Goal: Task Accomplishment & Management: Manage account settings

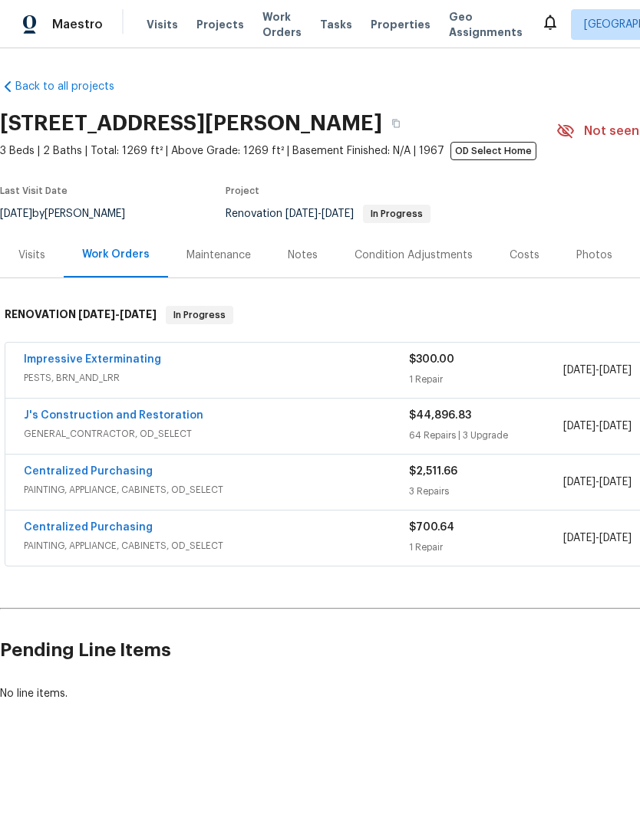
click at [76, 360] on link "Impressive Exterminating" at bounding box center [92, 359] width 137 height 11
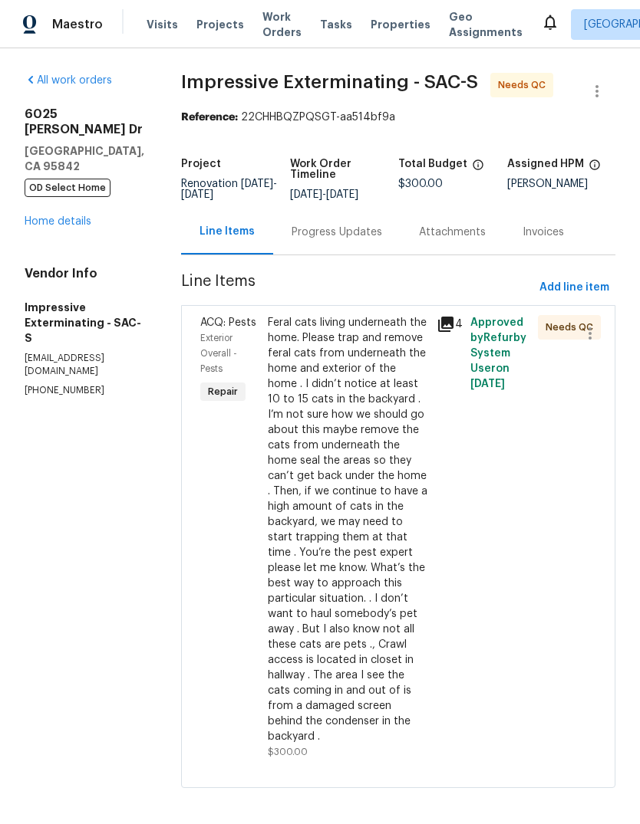
click at [360, 237] on div "Progress Updates" at bounding box center [336, 232] width 90 height 15
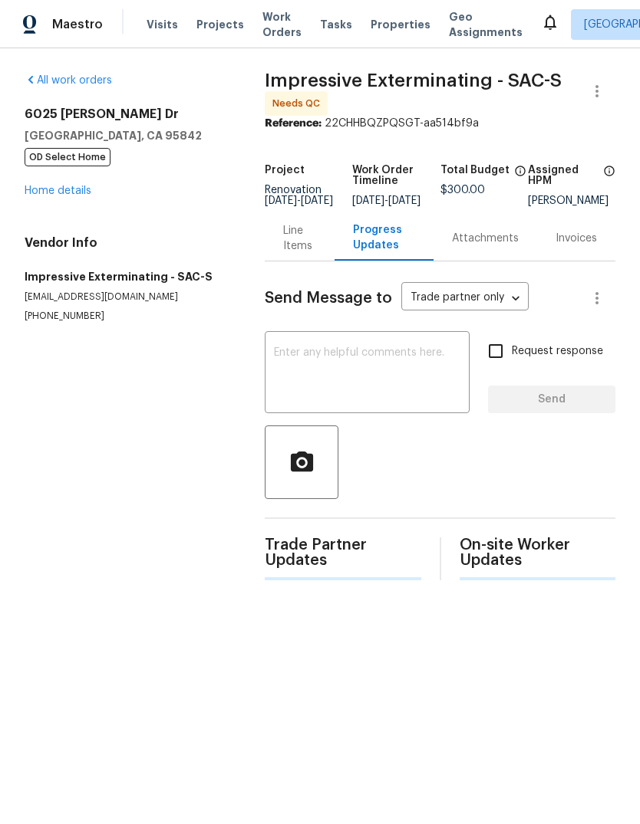
click at [298, 362] on textarea at bounding box center [367, 374] width 186 height 54
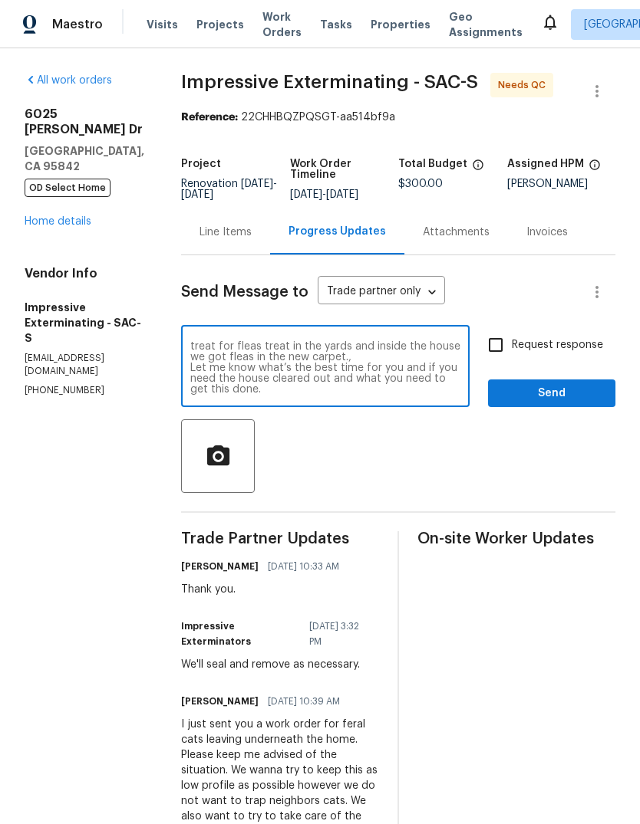
scroll to position [11, 0]
type textarea "I need you to come back to the house ASAP and treat for fleas treat in the yard…"
click at [500, 349] on input "Request response" at bounding box center [495, 345] width 32 height 32
checkbox input "true"
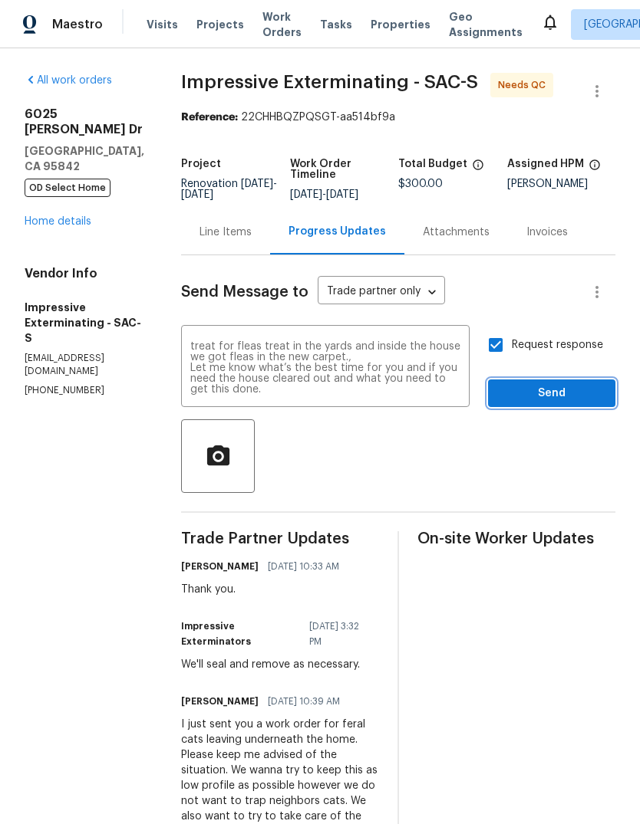
click at [544, 381] on button "Send" at bounding box center [551, 394] width 127 height 28
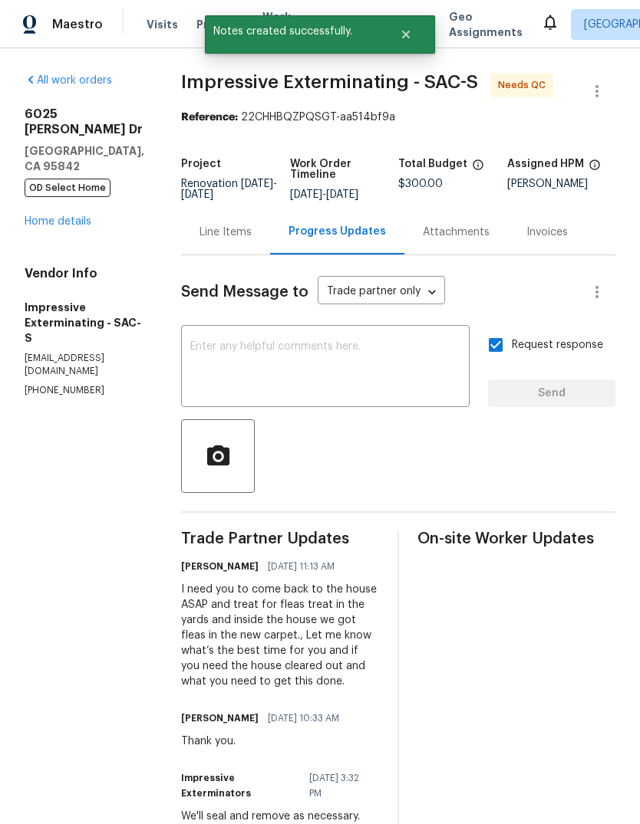
scroll to position [0, 0]
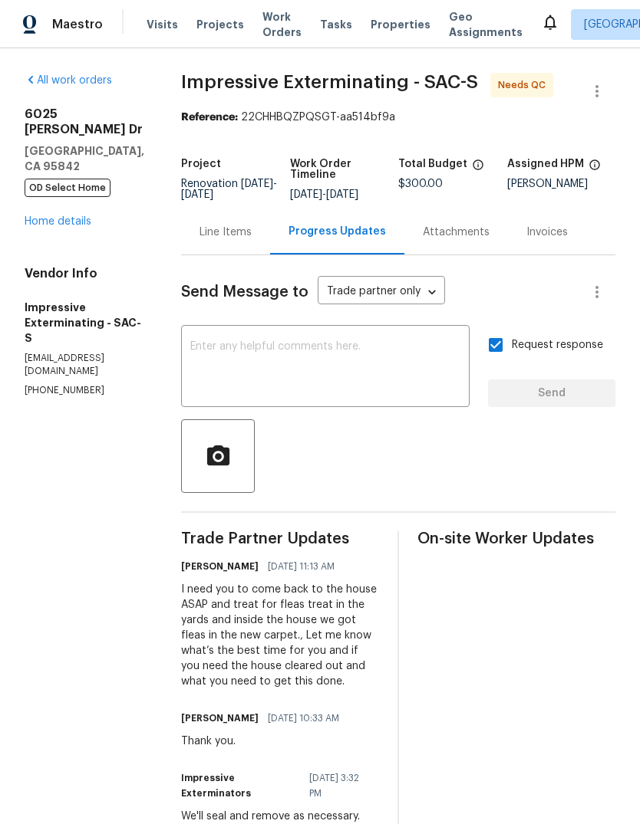
click at [54, 216] on link "Home details" at bounding box center [58, 221] width 67 height 11
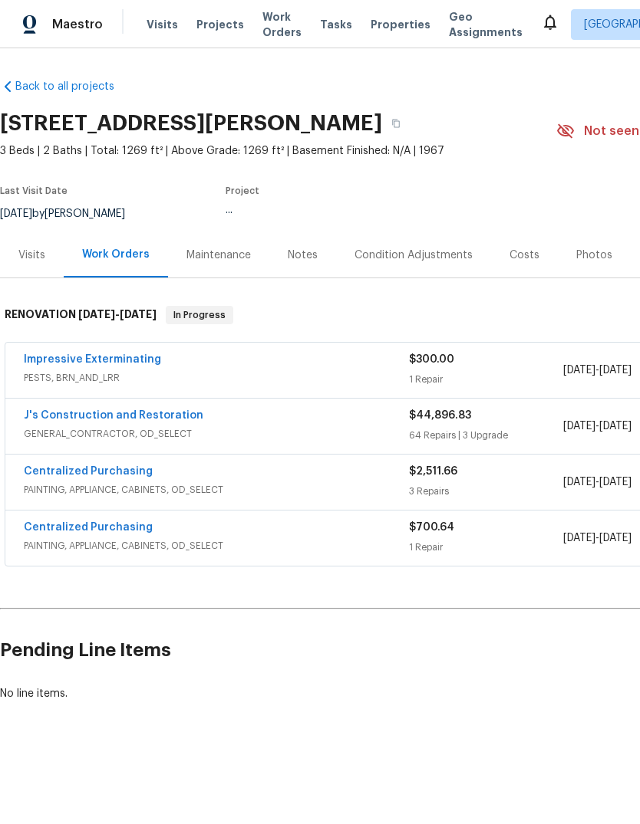
click at [66, 363] on link "Impressive Exterminating" at bounding box center [92, 359] width 137 height 11
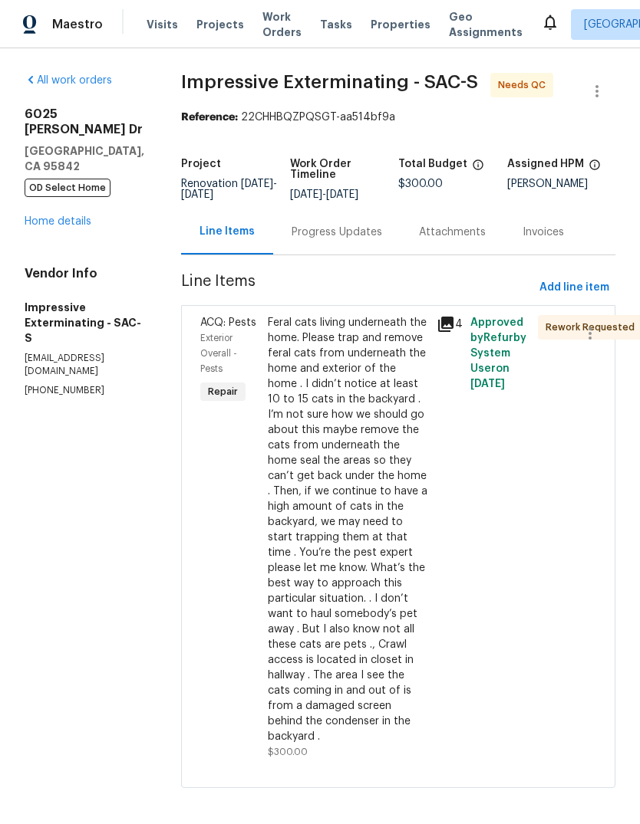
scroll to position [23, 0]
click at [591, 327] on icon "button" at bounding box center [589, 333] width 3 height 12
click at [581, 353] on div at bounding box center [320, 412] width 640 height 824
click at [365, 526] on div "Feral cats living underneath the home. Please trap and remove feral cats from u…" at bounding box center [347, 529] width 159 height 429
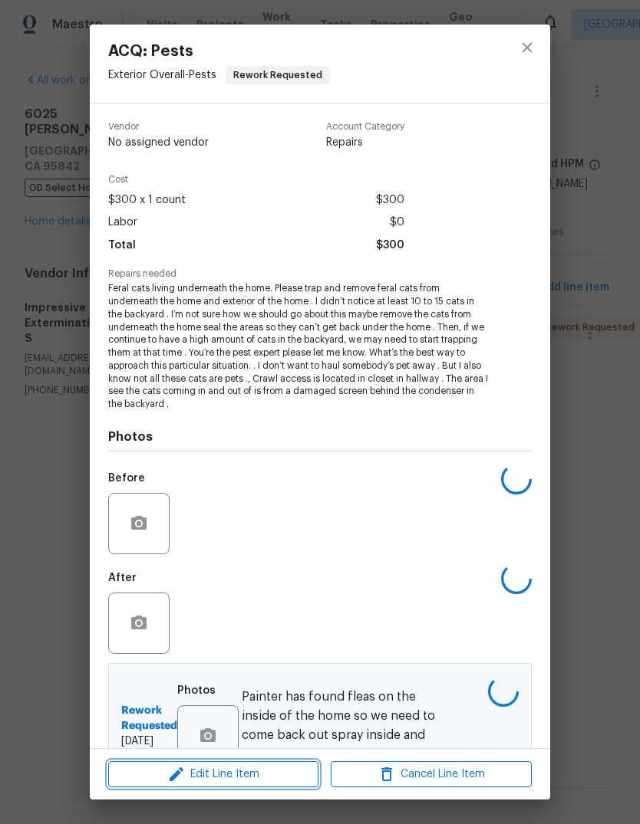
click at [253, 776] on span "Edit Line Item" at bounding box center [213, 774] width 201 height 19
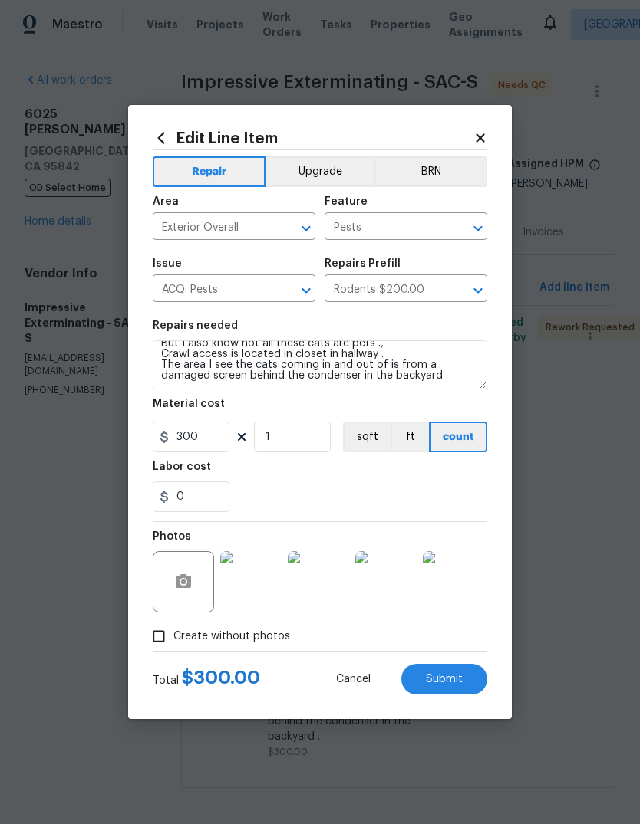
scroll to position [140, 0]
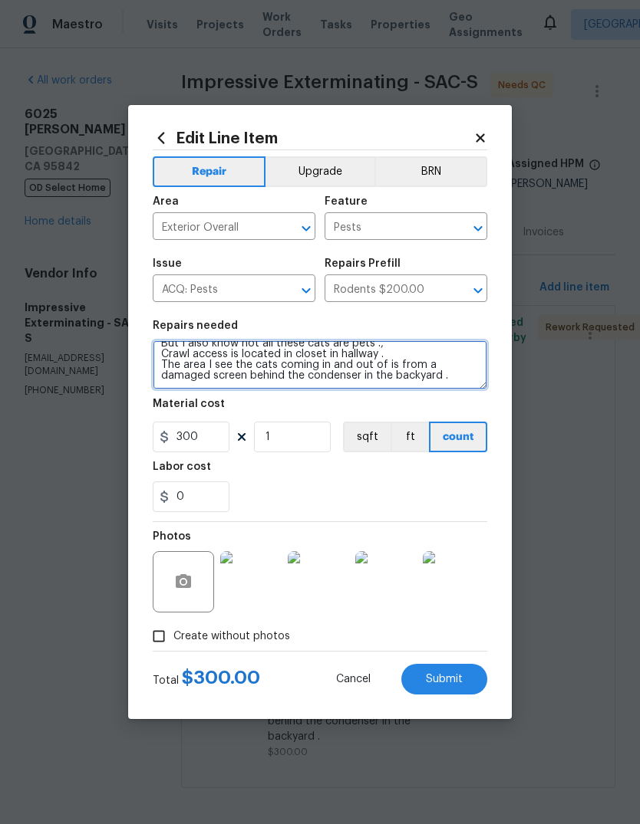
click at [418, 376] on textarea "Feral cats living underneath the home. Please trap and remove feral cats from u…" at bounding box center [320, 364] width 334 height 49
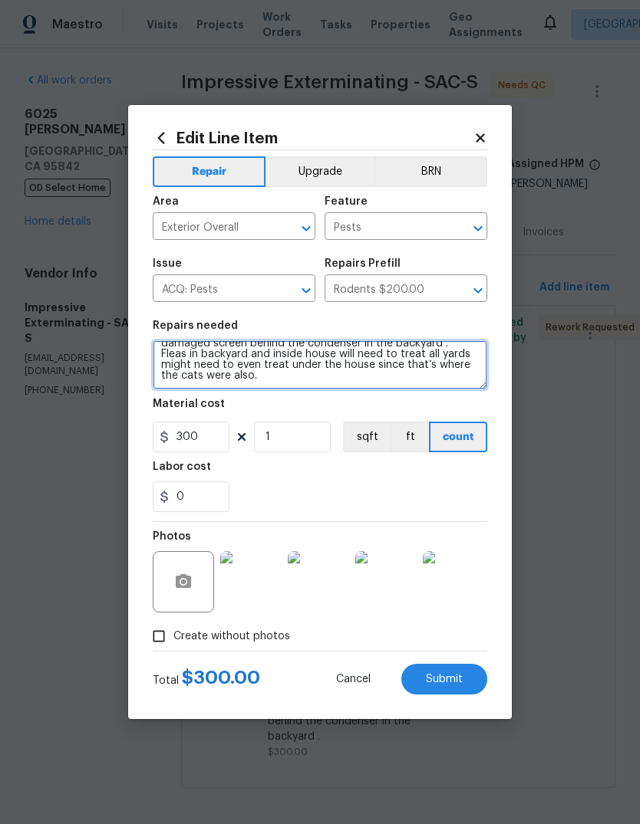
scroll to position [172, 0]
type textarea "Feral cats living underneath the home. Please trap and remove feral cats from u…"
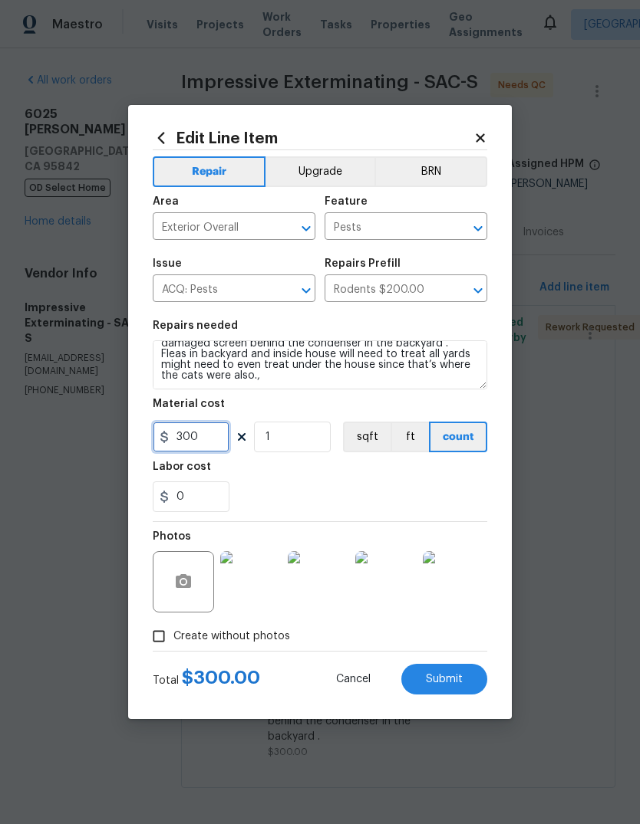
click at [209, 446] on input "300" at bounding box center [191, 437] width 77 height 31
type input "500"
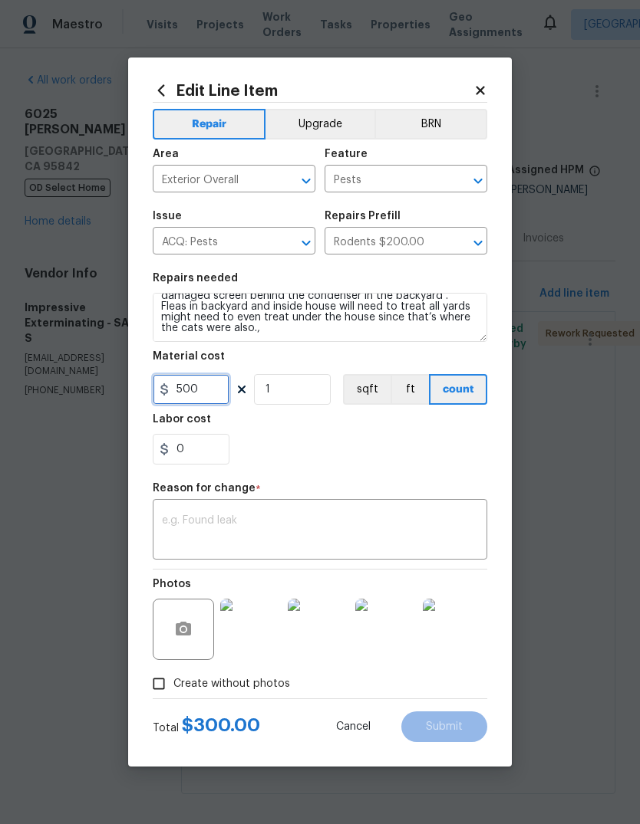
type textarea "Feral cats living underneath the home. Please trap and remove feral cats from u…"
type input "500"
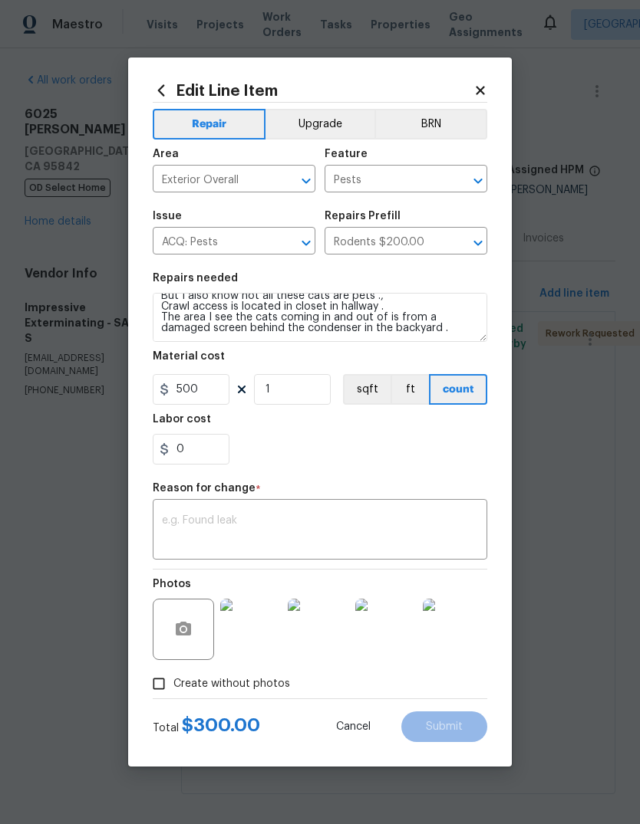
click at [232, 518] on textarea at bounding box center [320, 531] width 316 height 32
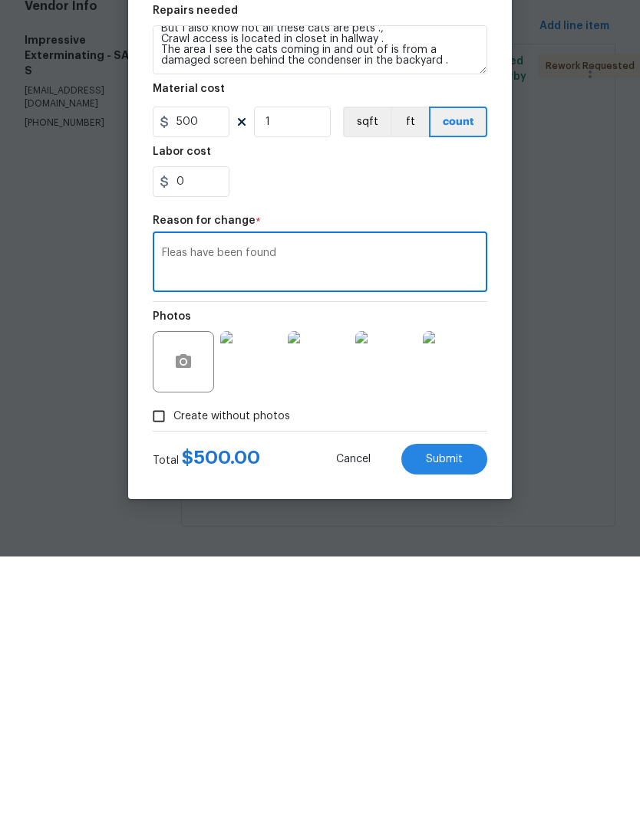
type textarea "Fleas have been found"
click at [455, 722] on span "Submit" at bounding box center [444, 728] width 37 height 12
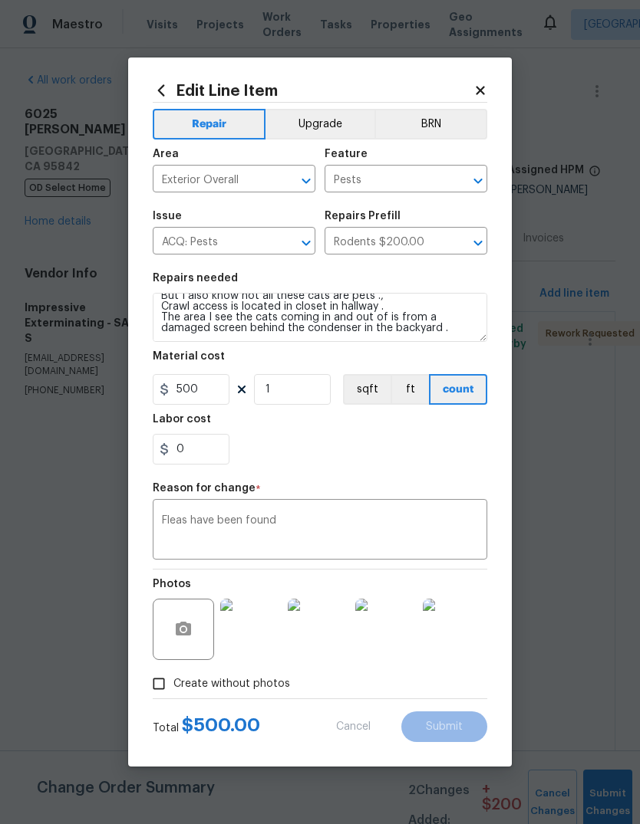
click at [400, 445] on div "0" at bounding box center [320, 449] width 334 height 31
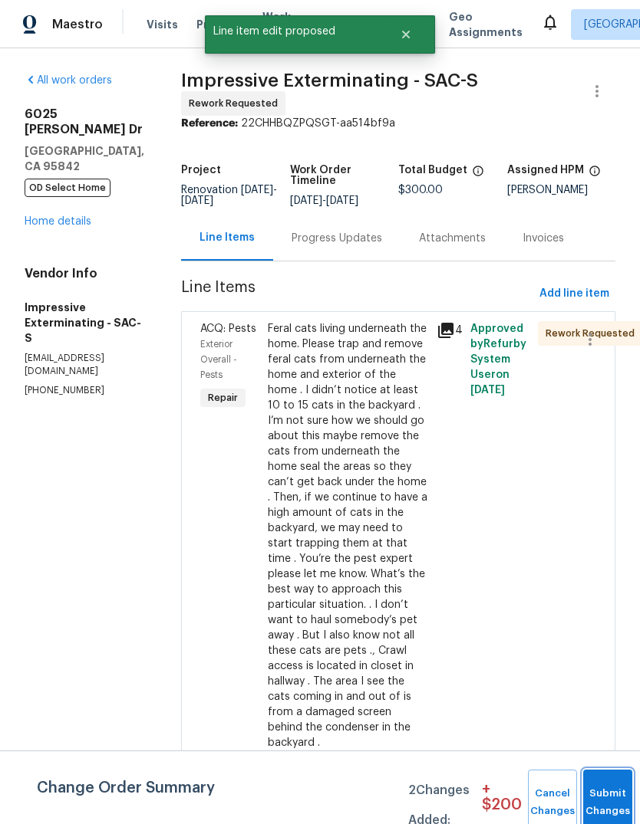
click at [595, 796] on button "Submit Changes" at bounding box center [607, 803] width 49 height 66
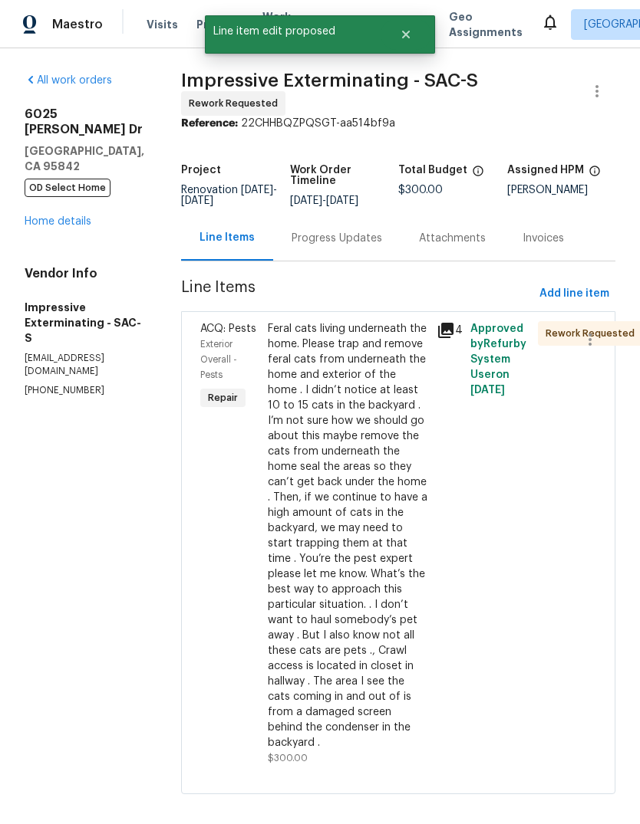
click at [598, 794] on section "Impressive Exterminating - SAC-S Rework Requested Reference: 22CHHBQZPQSGT-aa51…" at bounding box center [398, 443] width 434 height 740
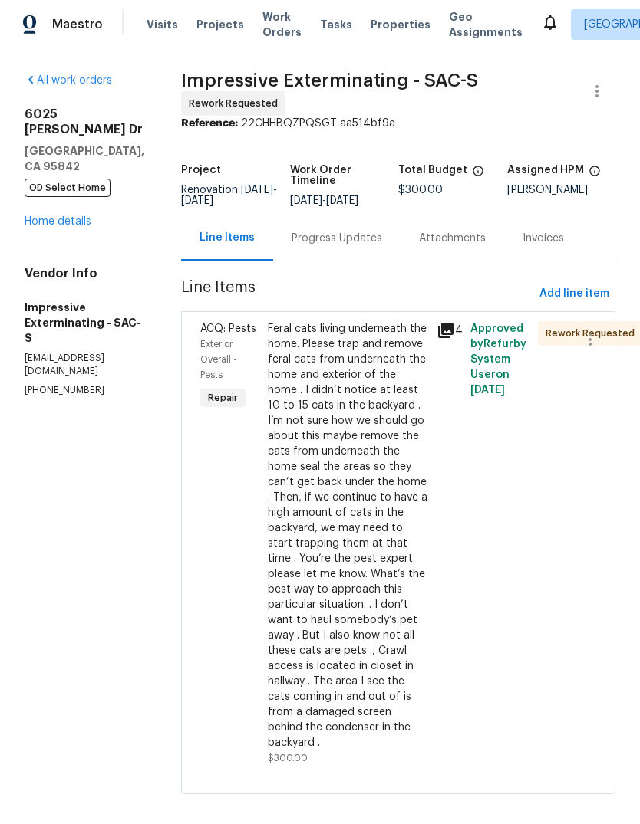
click at [48, 216] on link "Home details" at bounding box center [58, 221] width 67 height 11
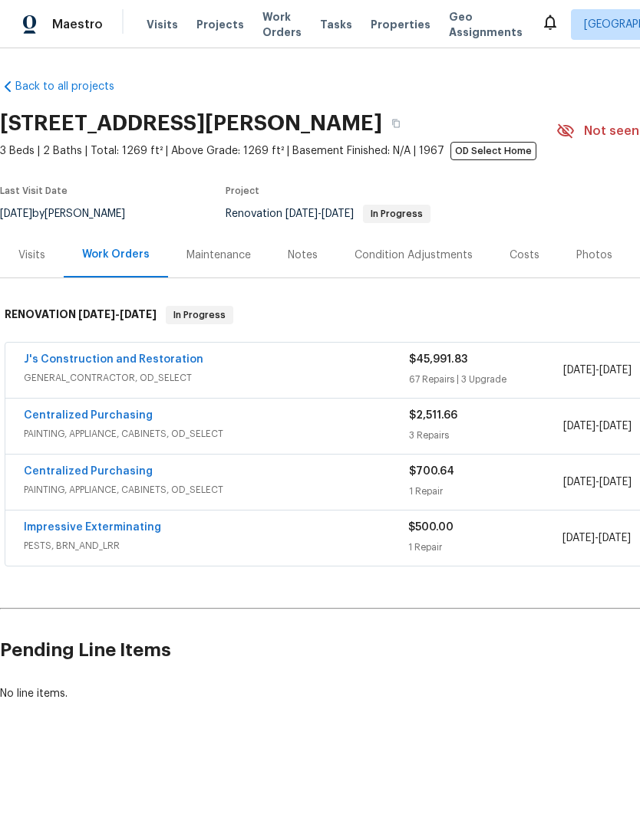
click at [128, 354] on link "J's Construction and Restoration" at bounding box center [113, 359] width 179 height 11
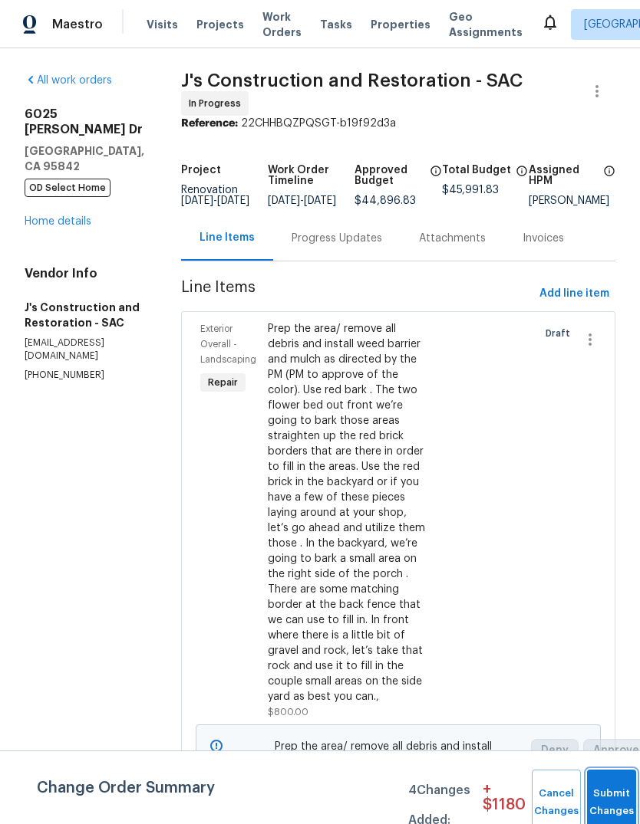
click at [603, 789] on button "Submit Changes" at bounding box center [611, 803] width 49 height 66
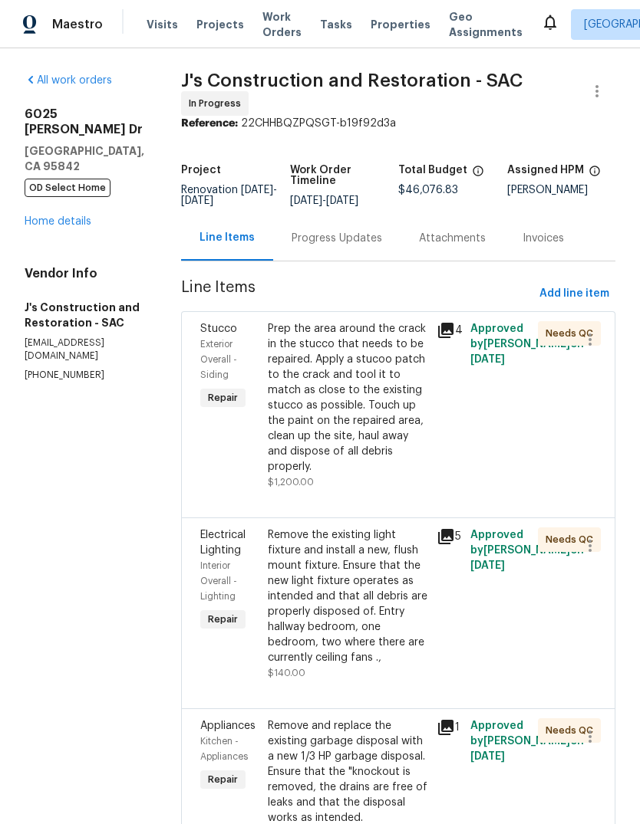
click at [79, 216] on link "Home details" at bounding box center [58, 221] width 67 height 11
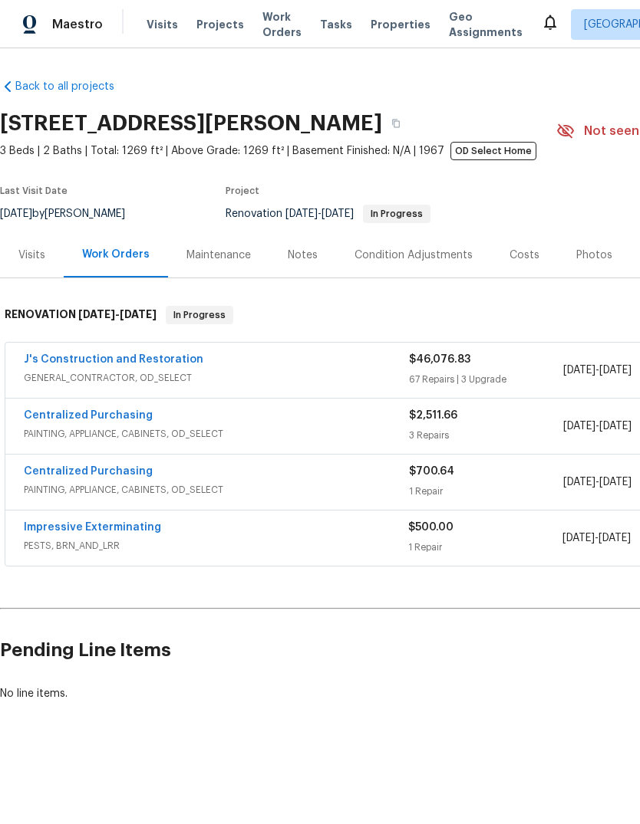
click at [298, 250] on div "Notes" at bounding box center [303, 255] width 30 height 15
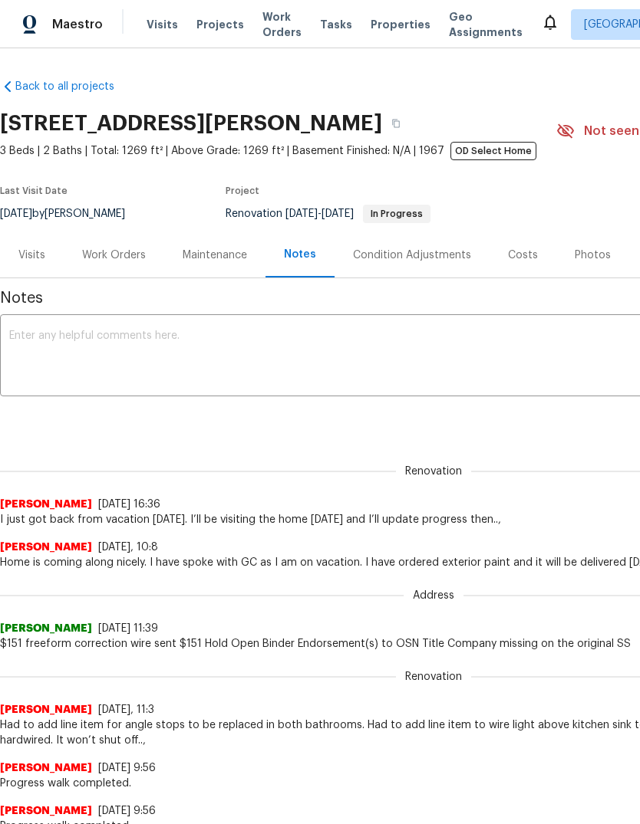
click at [25, 335] on textarea at bounding box center [433, 357] width 848 height 54
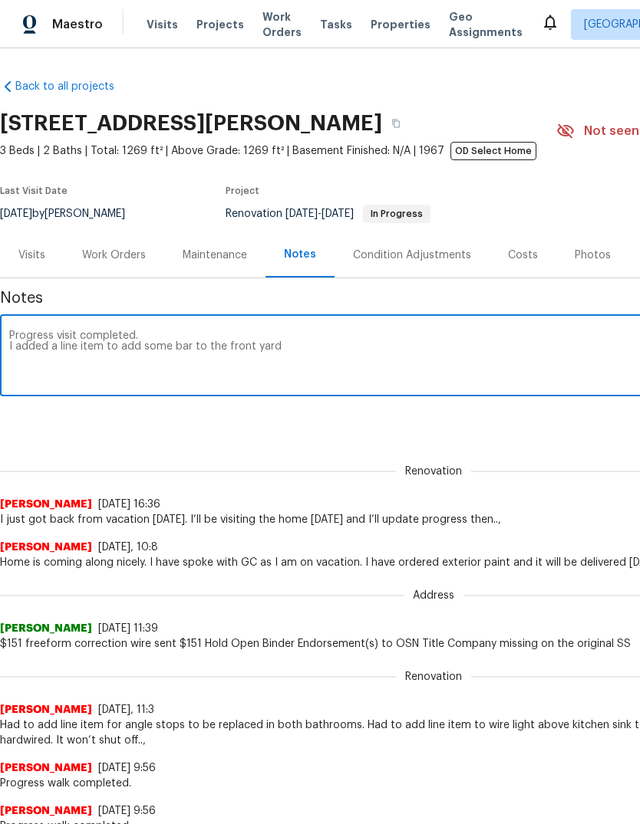
click at [155, 348] on textarea "Progress visit completed. I added a line item to add some bar to the front yard" at bounding box center [433, 357] width 848 height 54
click at [183, 348] on textarea "Progress visit completed. I added a line item to add some bar to the front yard" at bounding box center [433, 357] width 848 height 54
click at [294, 347] on textarea "Progress visit completed. I added a line item to add some bark to the front yard" at bounding box center [433, 357] width 848 height 54
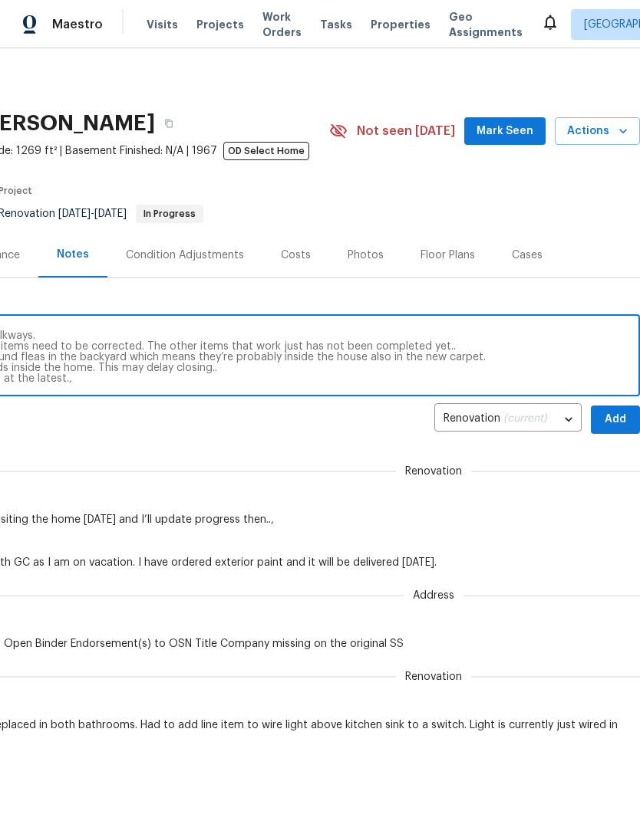
scroll to position [0, 227]
type textarea "Progress visit completed. I added a line item to add some bark to the front yar…"
click at [611, 416] on span "Add" at bounding box center [615, 419] width 25 height 19
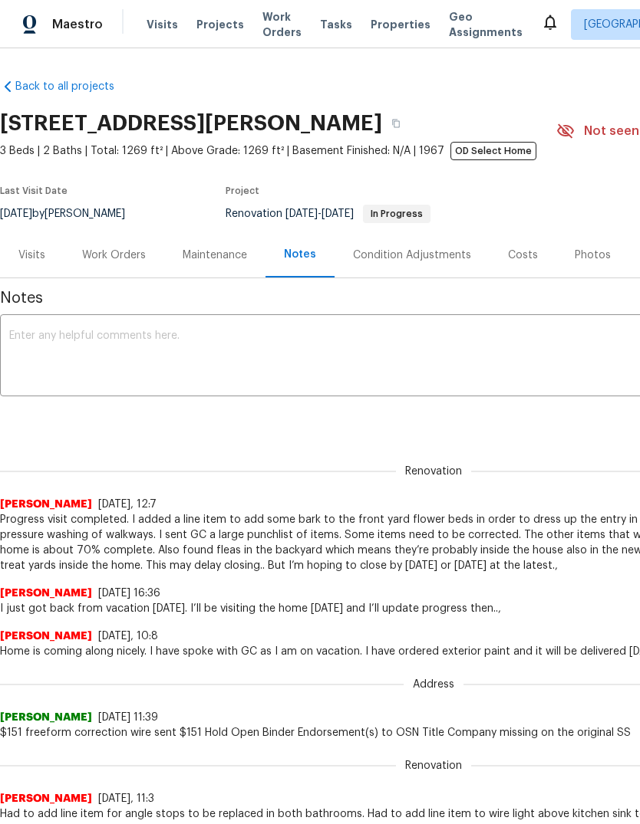
scroll to position [0, 0]
